Goal: Register for event/course

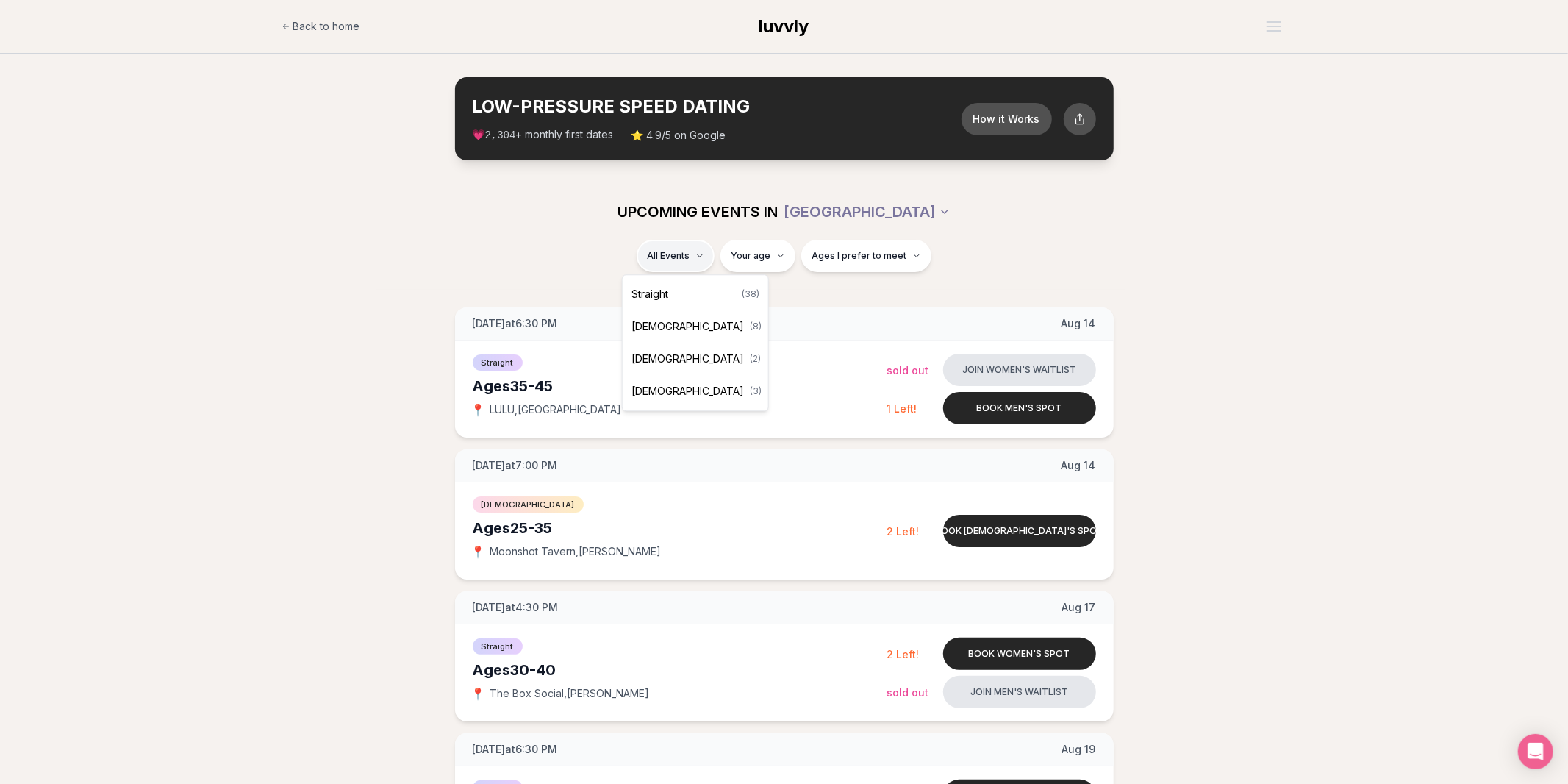
click at [669, 303] on div "Straight ( 38 )" at bounding box center [696, 294] width 140 height 33
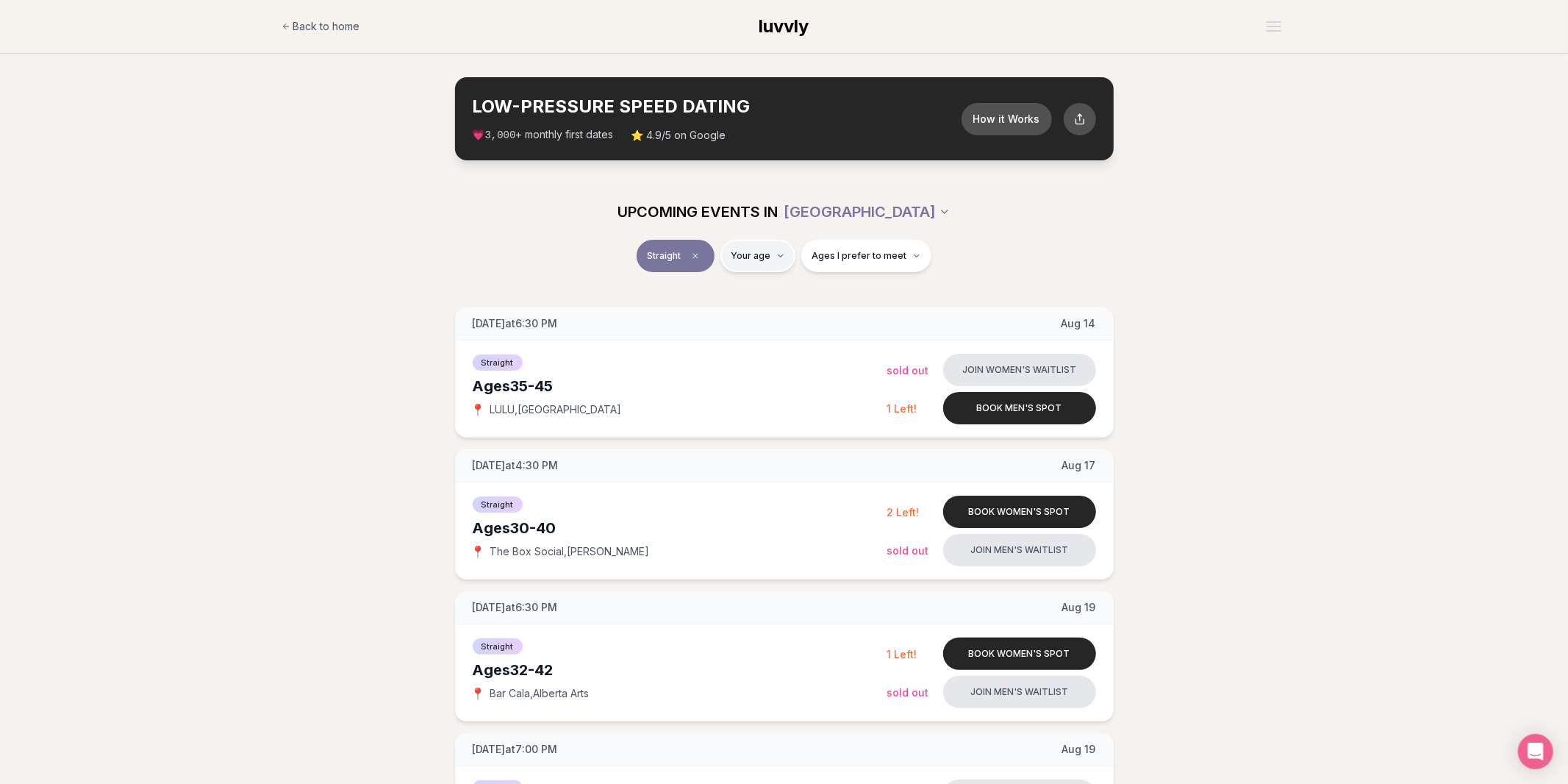
type input "**"
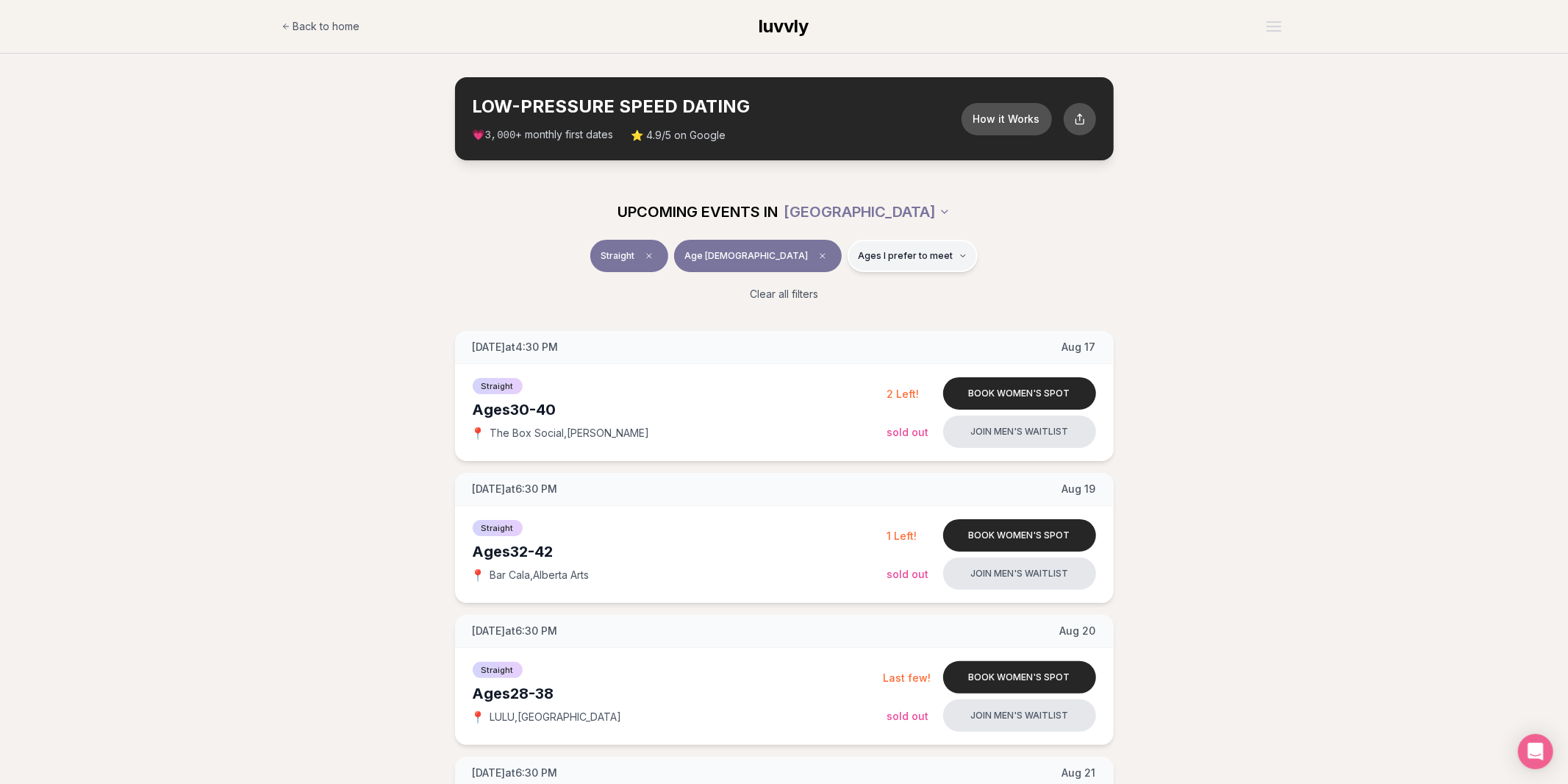
click at [891, 261] on span "Ages I prefer to meet" at bounding box center [905, 256] width 95 height 12
click at [807, 293] on button "Younger than me" at bounding box center [807, 291] width 12 height 12
click at [803, 308] on button "Around my age" at bounding box center [807, 311] width 12 height 12
click at [808, 331] on button "Older than me" at bounding box center [807, 333] width 12 height 12
click at [495, 264] on div "Straight Age [DEMOGRAPHIC_DATA] Any age" at bounding box center [784, 259] width 823 height 38
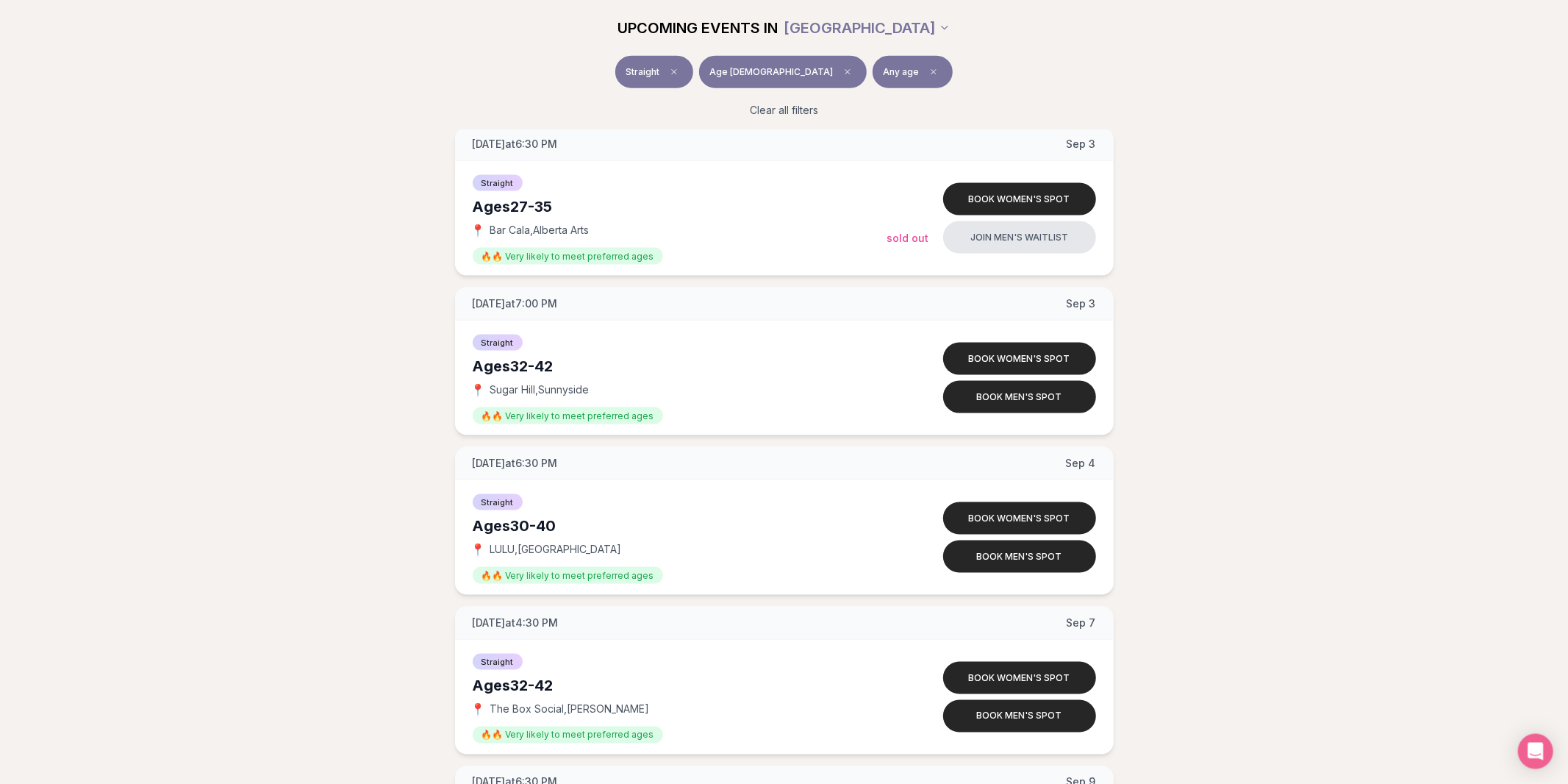
scroll to position [1390, 0]
